Goal: Check status

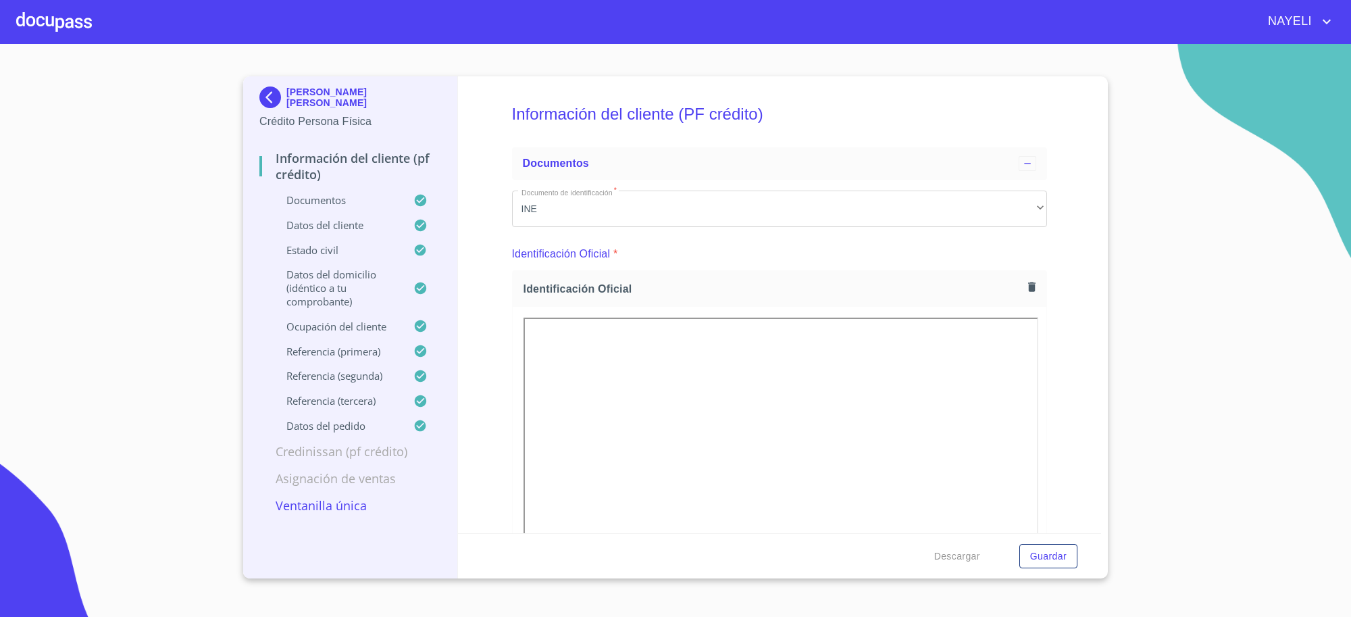
click at [276, 98] on img at bounding box center [272, 97] width 27 height 22
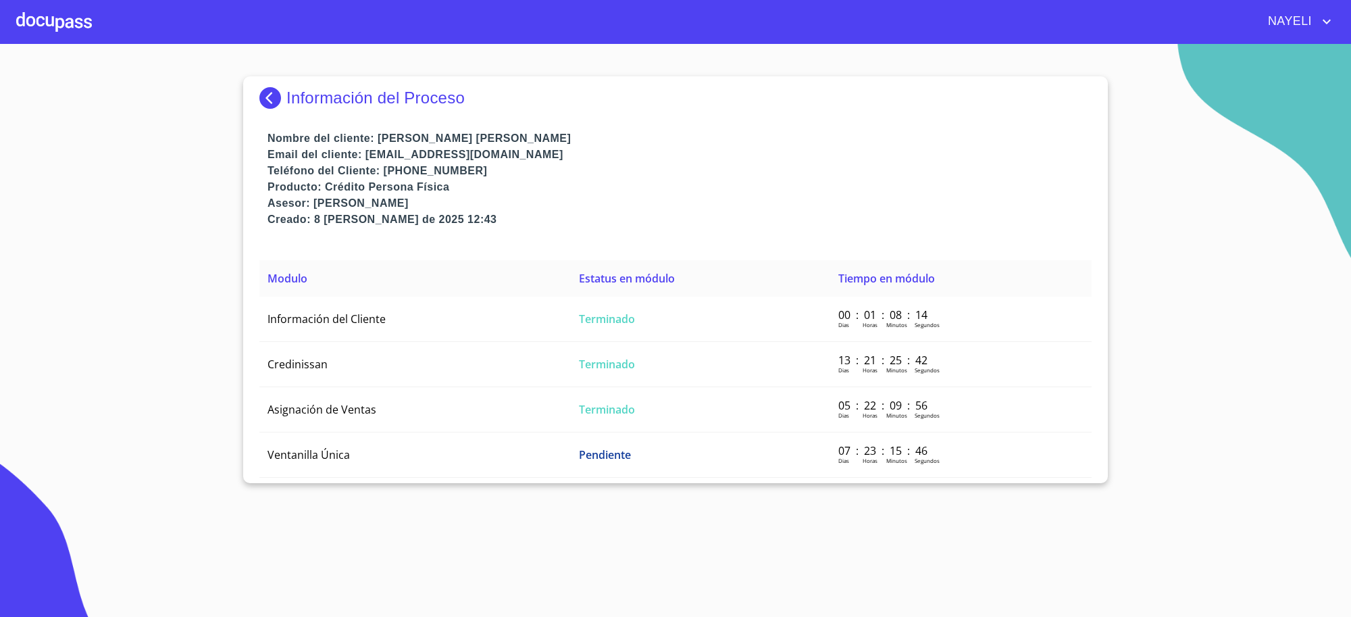
click at [270, 108] on img at bounding box center [272, 98] width 27 height 22
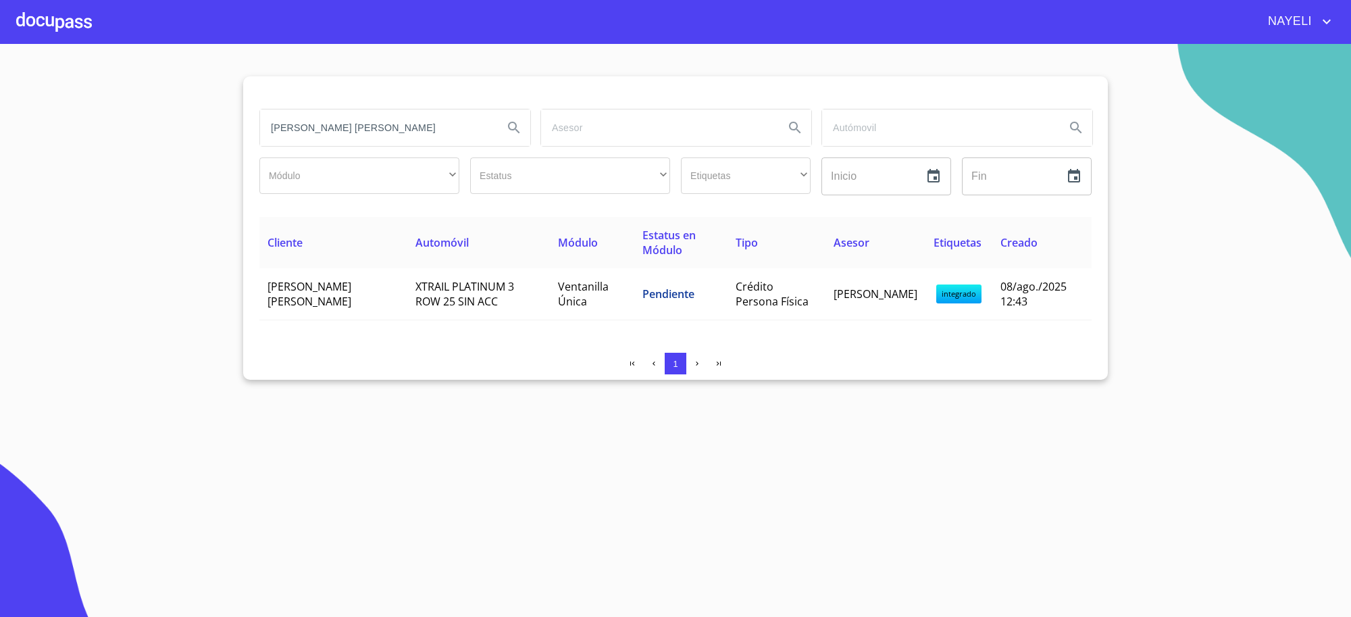
click at [434, 106] on div "[PERSON_NAME] [PERSON_NAME]" at bounding box center [394, 127] width 281 height 49
click at [437, 130] on input "[PERSON_NAME] [PERSON_NAME]" at bounding box center [376, 127] width 232 height 36
click at [438, 132] on input "[PERSON_NAME] [PERSON_NAME]" at bounding box center [376, 127] width 232 height 36
type input "[PERSON_NAME]"
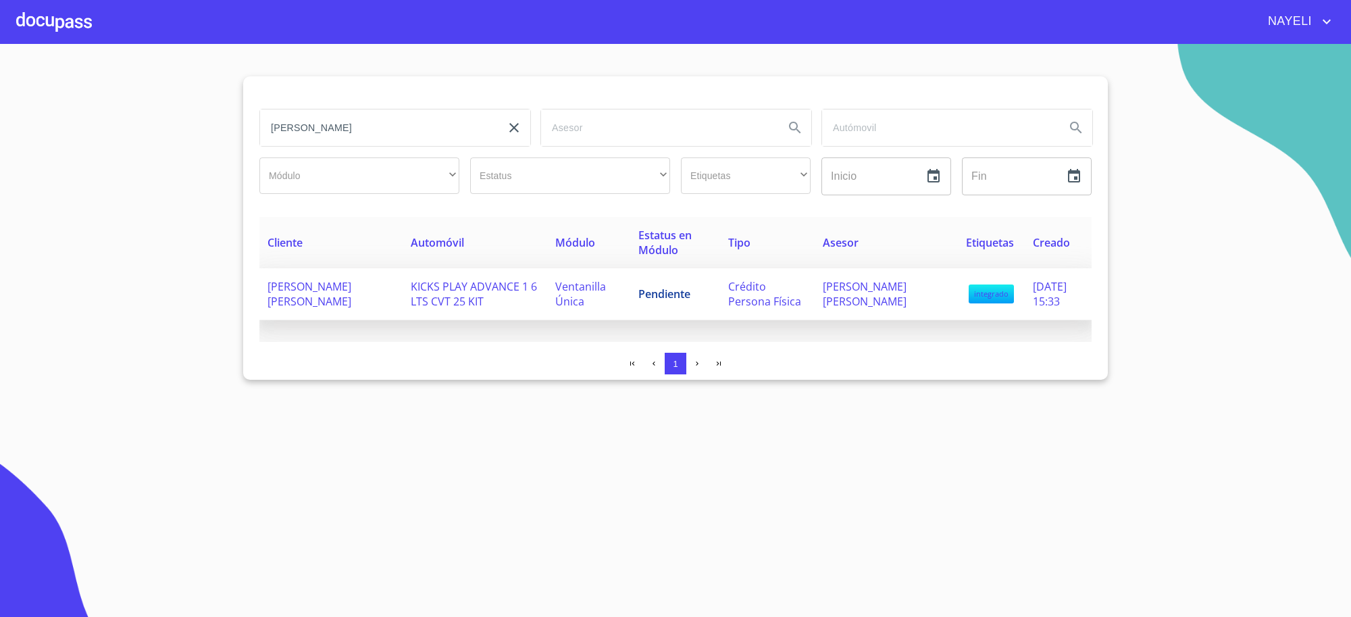
click at [476, 278] on td "KICKS PLAY ADVANCE 1 6 LTS CVT 25 KIT" at bounding box center [474, 294] width 145 height 52
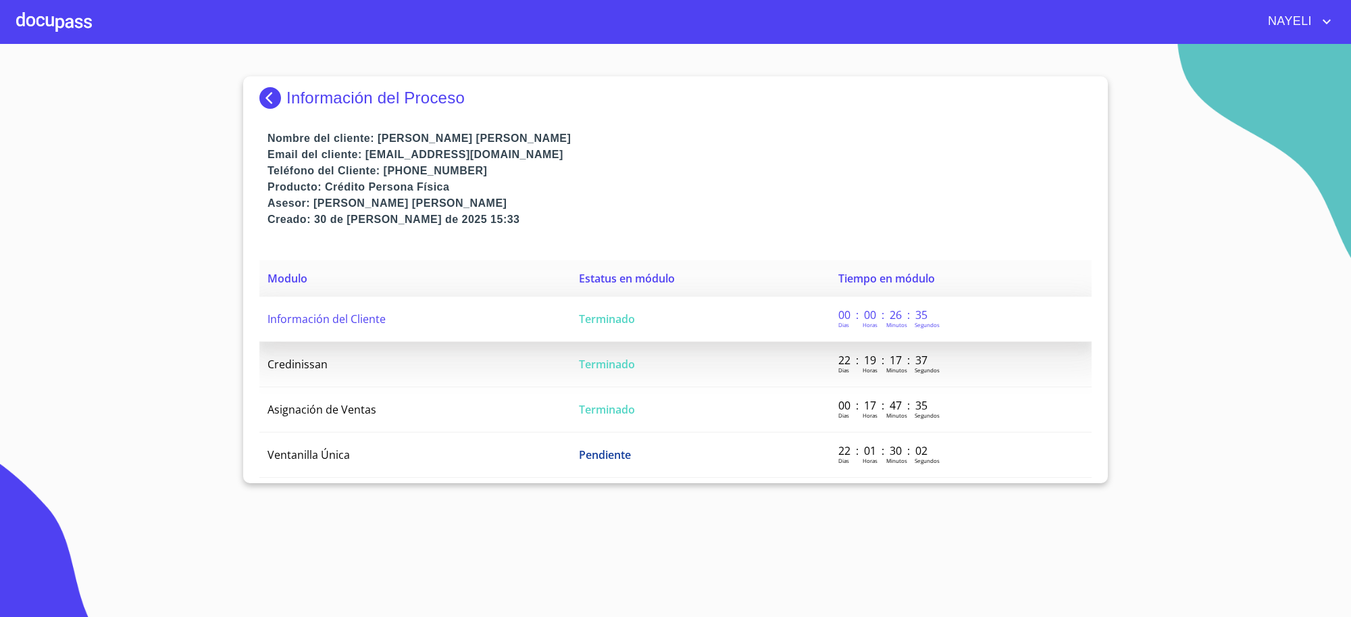
click at [642, 311] on td "Terminado" at bounding box center [700, 318] width 259 height 45
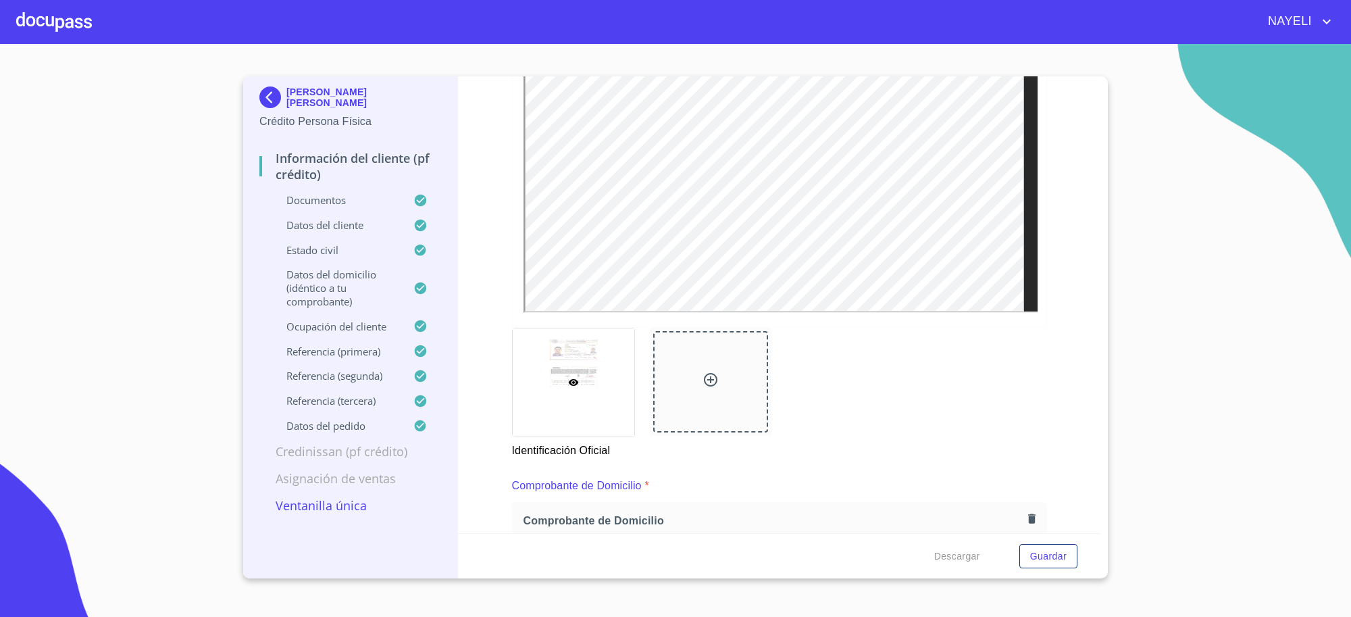
scroll to position [225, 0]
